Goal: Task Accomplishment & Management: Manage account settings

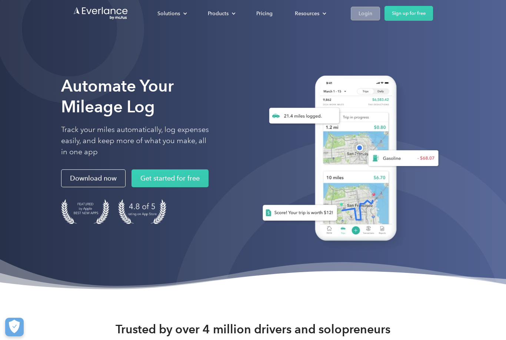
click at [367, 16] on div "Login" at bounding box center [366, 13] width 14 height 9
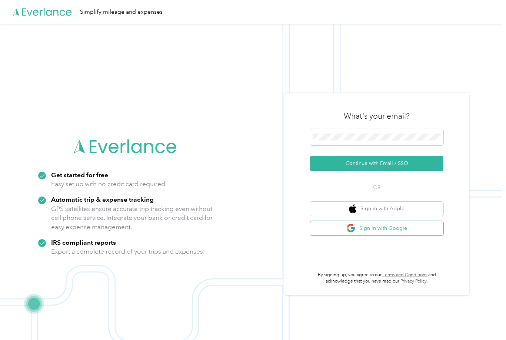
click at [410, 235] on button "Sign in with Google" at bounding box center [376, 228] width 133 height 14
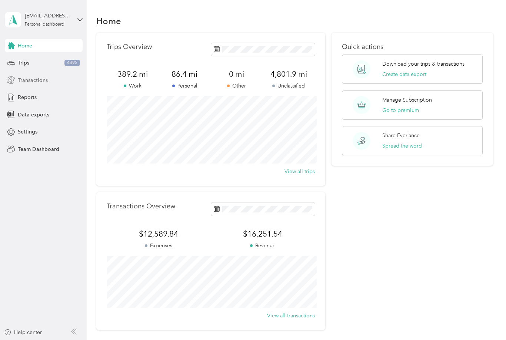
click at [41, 79] on span "Transactions" at bounding box center [33, 80] width 30 height 8
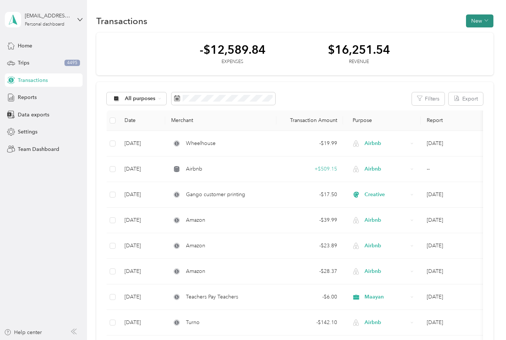
click at [473, 20] on button "New" at bounding box center [479, 20] width 27 height 13
click at [475, 51] on span "Revenue" at bounding box center [482, 48] width 20 height 8
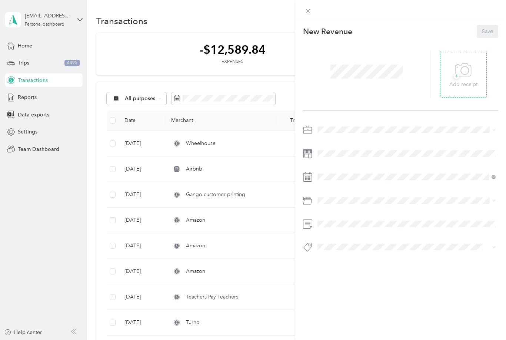
click at [464, 71] on icon at bounding box center [463, 70] width 17 height 20
click at [331, 219] on span "Creative" at bounding box center [329, 221] width 19 height 6
click at [340, 157] on span at bounding box center [407, 154] width 184 height 12
click at [488, 33] on button "Save" at bounding box center [488, 31] width 22 height 13
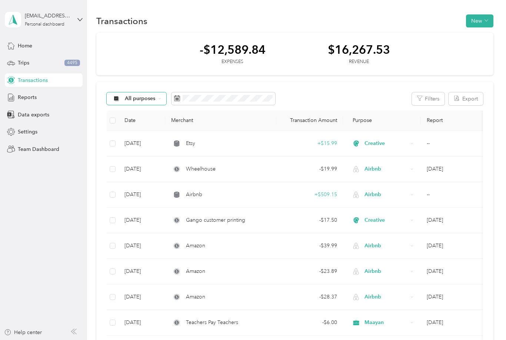
click at [131, 98] on span "All purposes" at bounding box center [140, 98] width 31 height 5
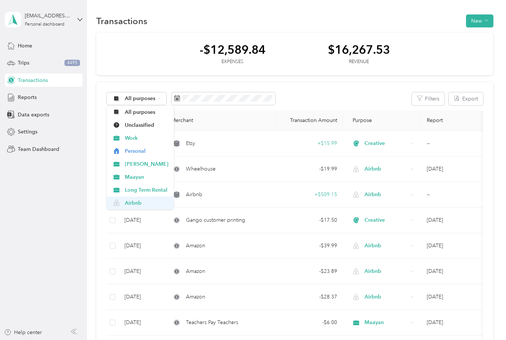
click at [124, 205] on span "Airbnb" at bounding box center [140, 203] width 57 height 8
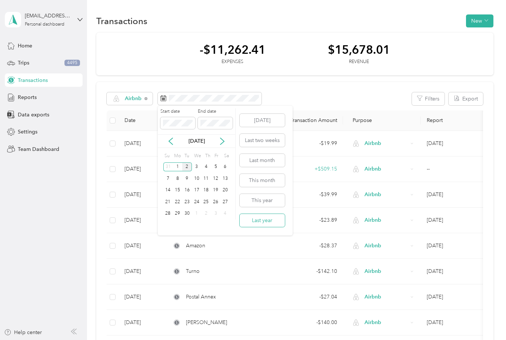
click at [255, 223] on button "Last year" at bounding box center [262, 220] width 45 height 13
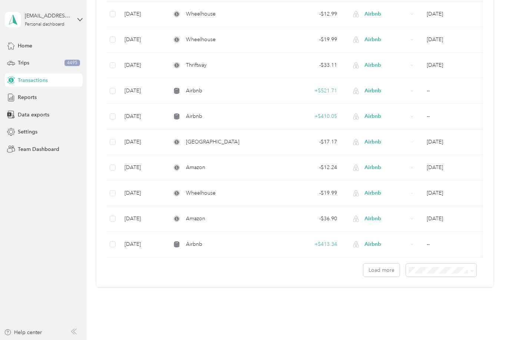
scroll to position [513, 0]
click at [448, 313] on div "100 per load" at bounding box center [445, 310] width 60 height 8
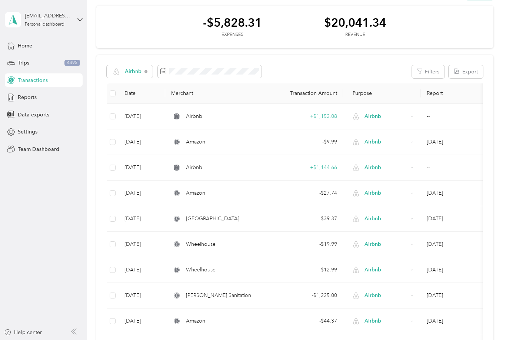
scroll to position [27, 0]
click at [438, 71] on button "Filters" at bounding box center [428, 72] width 33 height 13
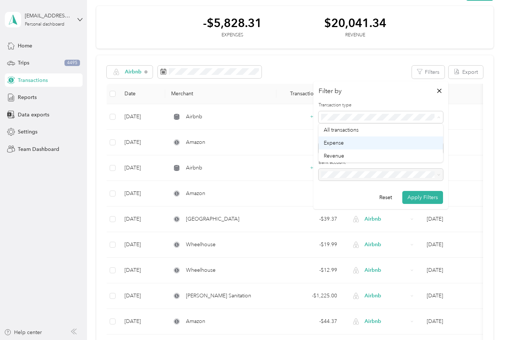
click at [344, 145] on span "Expense" at bounding box center [334, 143] width 20 height 6
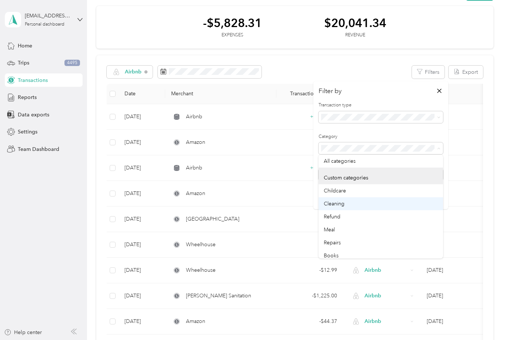
click at [354, 205] on div "Cleaning" at bounding box center [381, 204] width 114 height 8
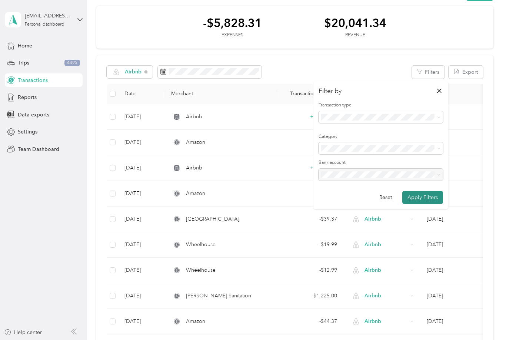
click at [428, 199] on button "Apply Filters" at bounding box center [423, 197] width 41 height 13
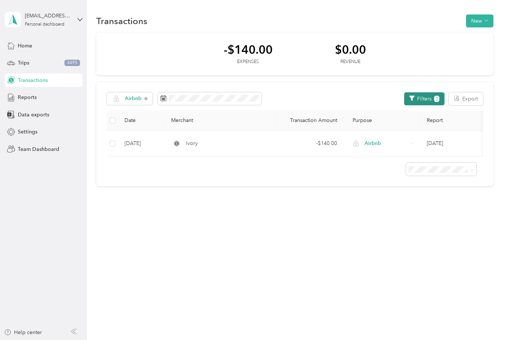
click at [438, 97] on button "Filters 2" at bounding box center [424, 98] width 40 height 13
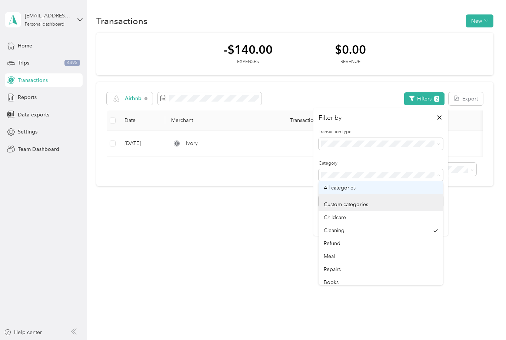
click at [401, 186] on div "All categories" at bounding box center [381, 188] width 114 height 8
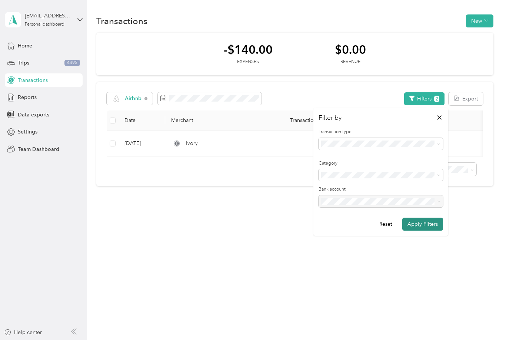
click at [424, 223] on button "Apply Filters" at bounding box center [423, 224] width 41 height 13
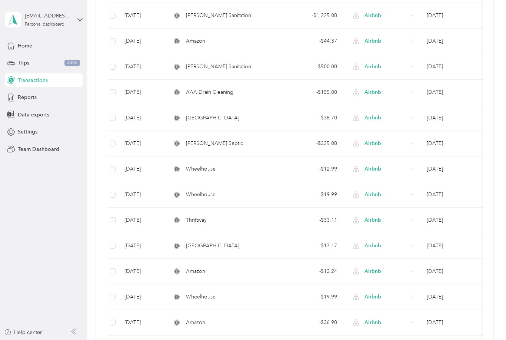
scroll to position [256, 0]
